Goal: Information Seeking & Learning: Learn about a topic

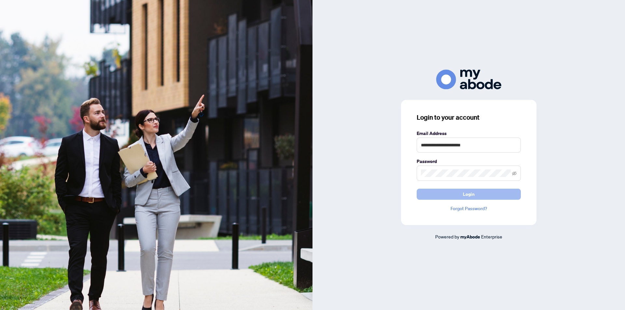
click at [444, 195] on button "Login" at bounding box center [468, 194] width 104 height 11
click at [470, 194] on span "Login" at bounding box center [469, 194] width 12 height 10
click at [469, 195] on span "Login" at bounding box center [469, 194] width 12 height 10
click at [470, 196] on span "Login" at bounding box center [469, 194] width 12 height 10
drag, startPoint x: 488, startPoint y: 144, endPoint x: 402, endPoint y: 145, distance: 85.6
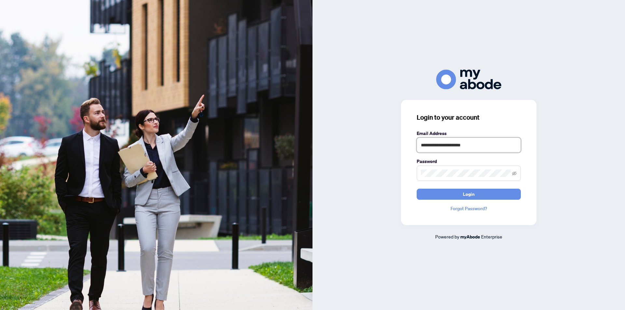
click at [402, 145] on div "**********" at bounding box center [468, 163] width 135 height 126
type input "**********"
click at [414, 239] on article "Powered by myAbode Enterprise" at bounding box center [468, 236] width 312 height 7
click at [466, 194] on span "Login" at bounding box center [469, 194] width 12 height 10
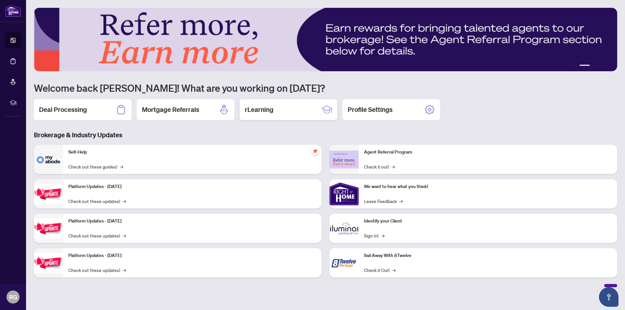
click at [266, 112] on h2 "rLearning" at bounding box center [259, 109] width 29 height 9
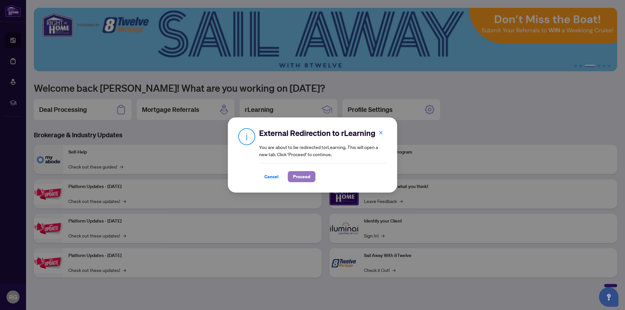
click at [304, 177] on span "Proceed" at bounding box center [301, 176] width 17 height 10
